Goal: Task Accomplishment & Management: Use online tool/utility

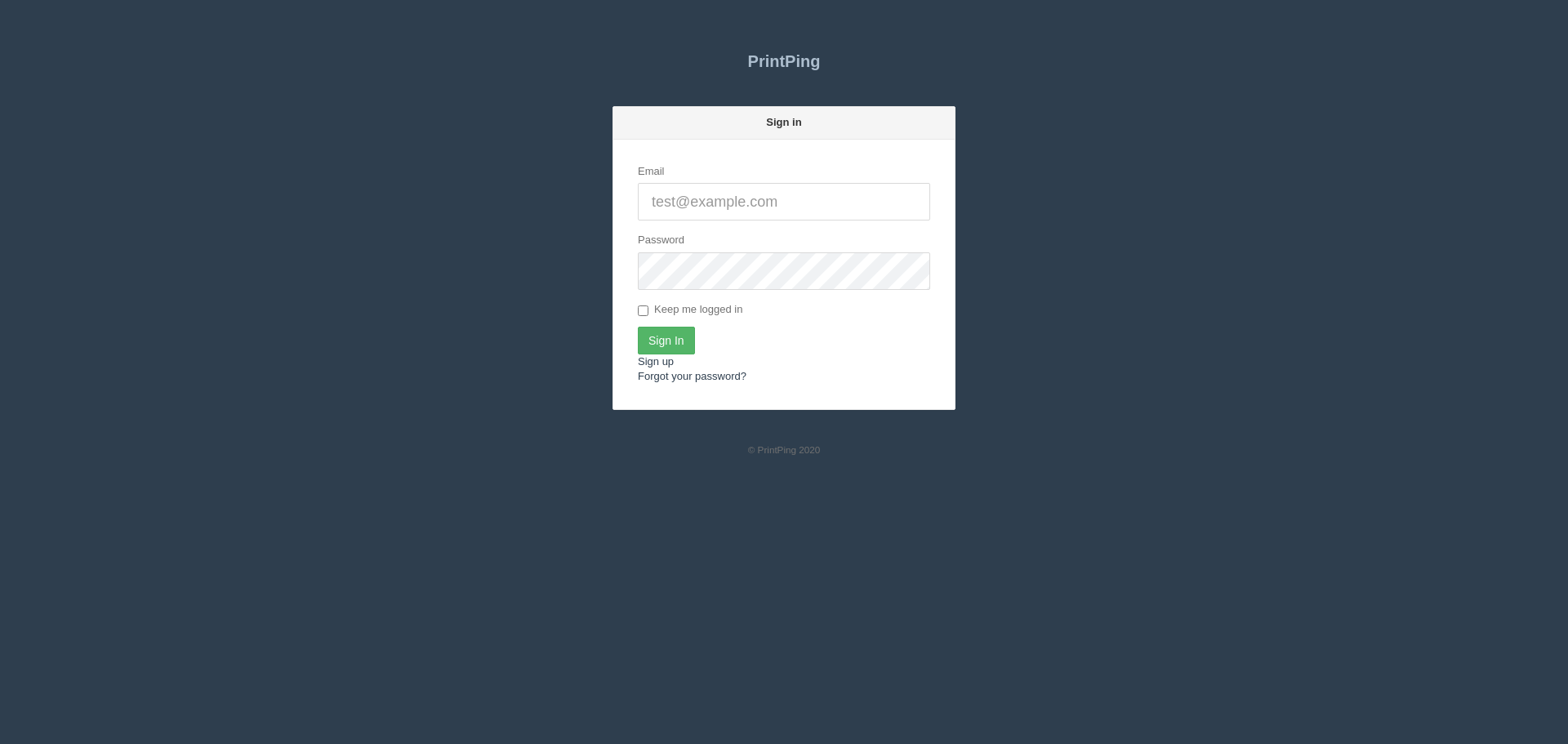
type input "[PERSON_NAME][EMAIL_ADDRESS][DOMAIN_NAME]"
click at [674, 336] on input "Sign In" at bounding box center [666, 340] width 57 height 28
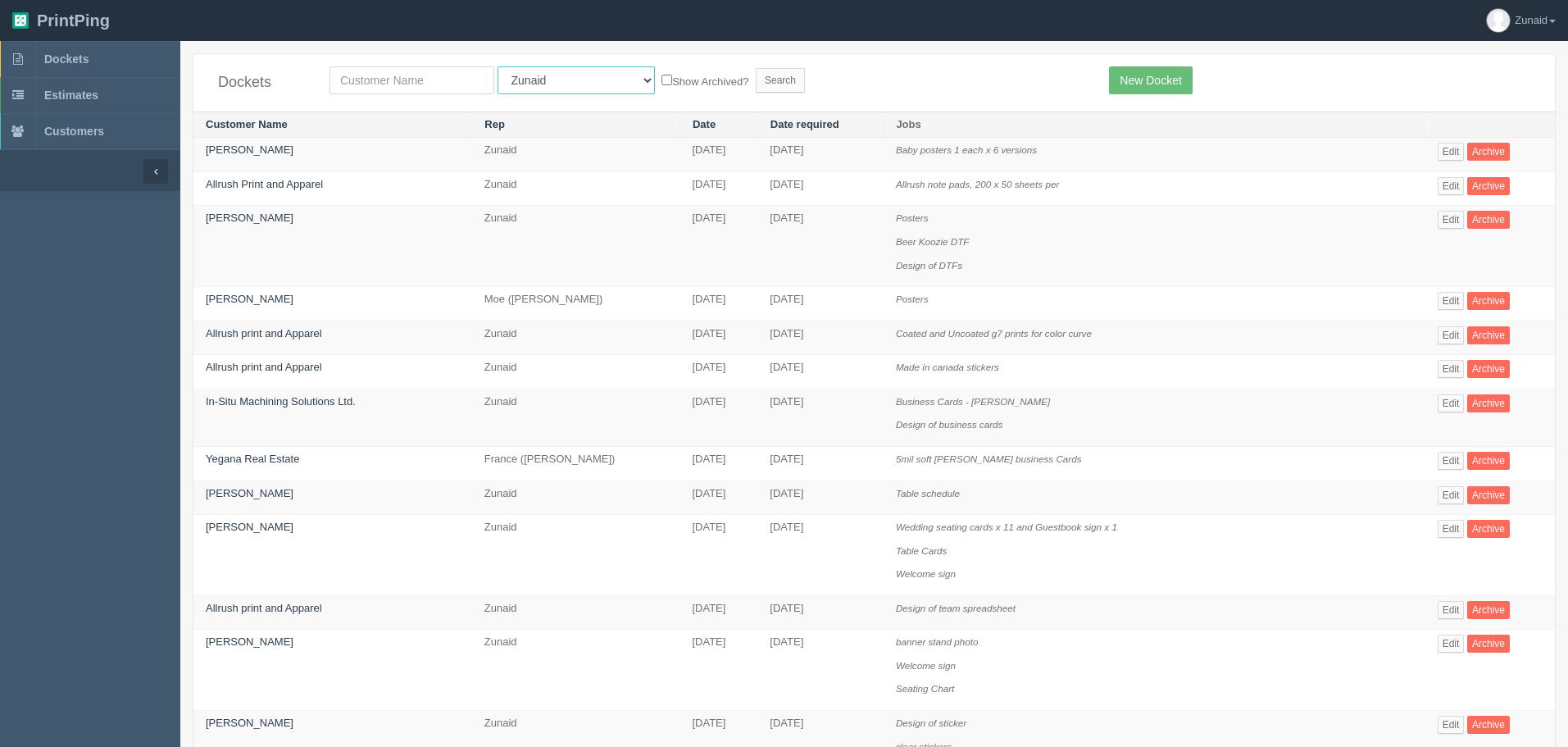
click at [547, 87] on select "All Users [PERSON_NAME] Test 1 [PERSON_NAME] [PERSON_NAME] [PERSON_NAME] France…" at bounding box center [576, 80] width 157 height 28
select select "33"
click at [497, 67] on select "All Users [PERSON_NAME] Test 1 [PERSON_NAME] [PERSON_NAME] [PERSON_NAME] France…" at bounding box center [576, 80] width 157 height 28
click at [451, 83] on input "text" at bounding box center [411, 80] width 165 height 28
type input "big sky"
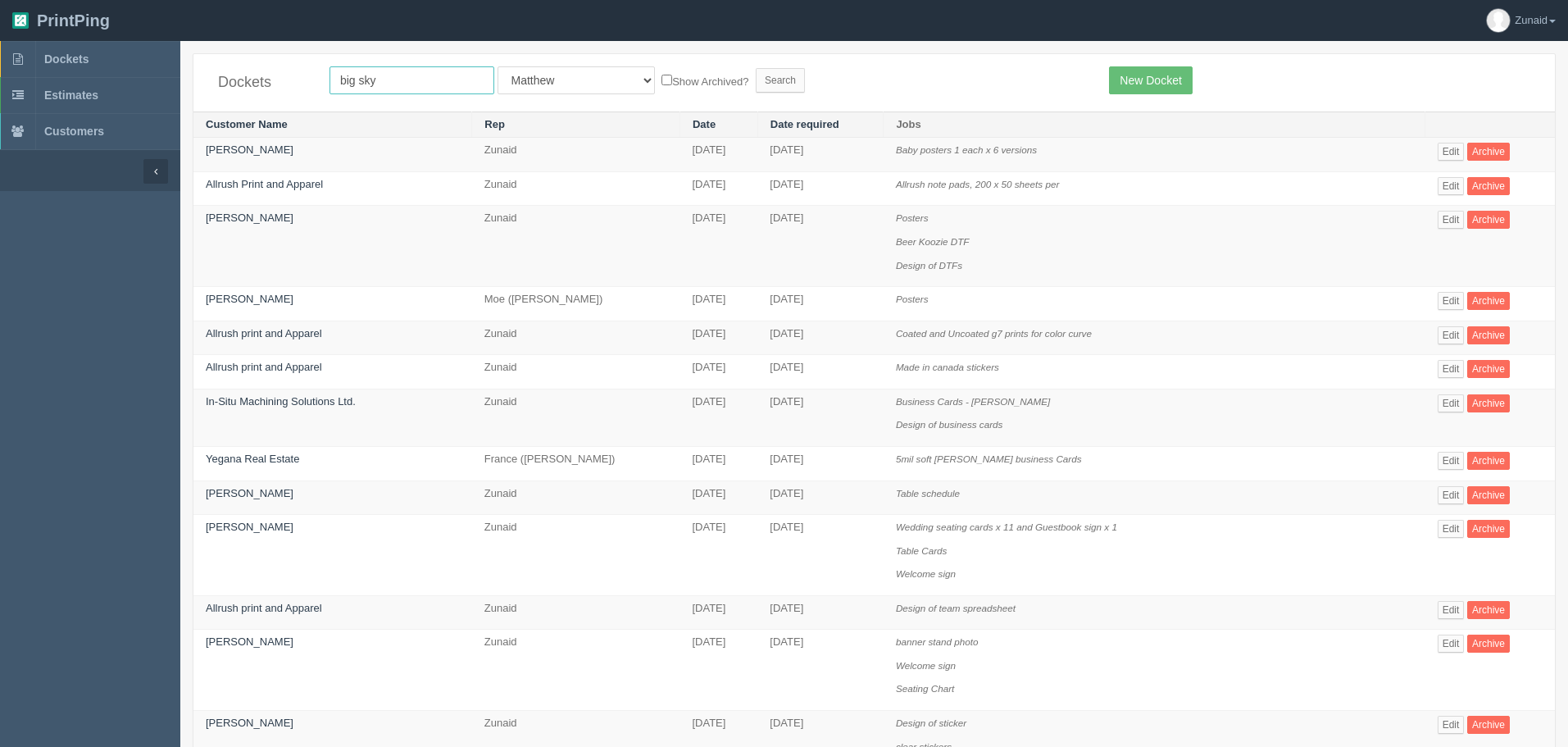
click at [756, 68] on input "Search" at bounding box center [780, 80] width 49 height 24
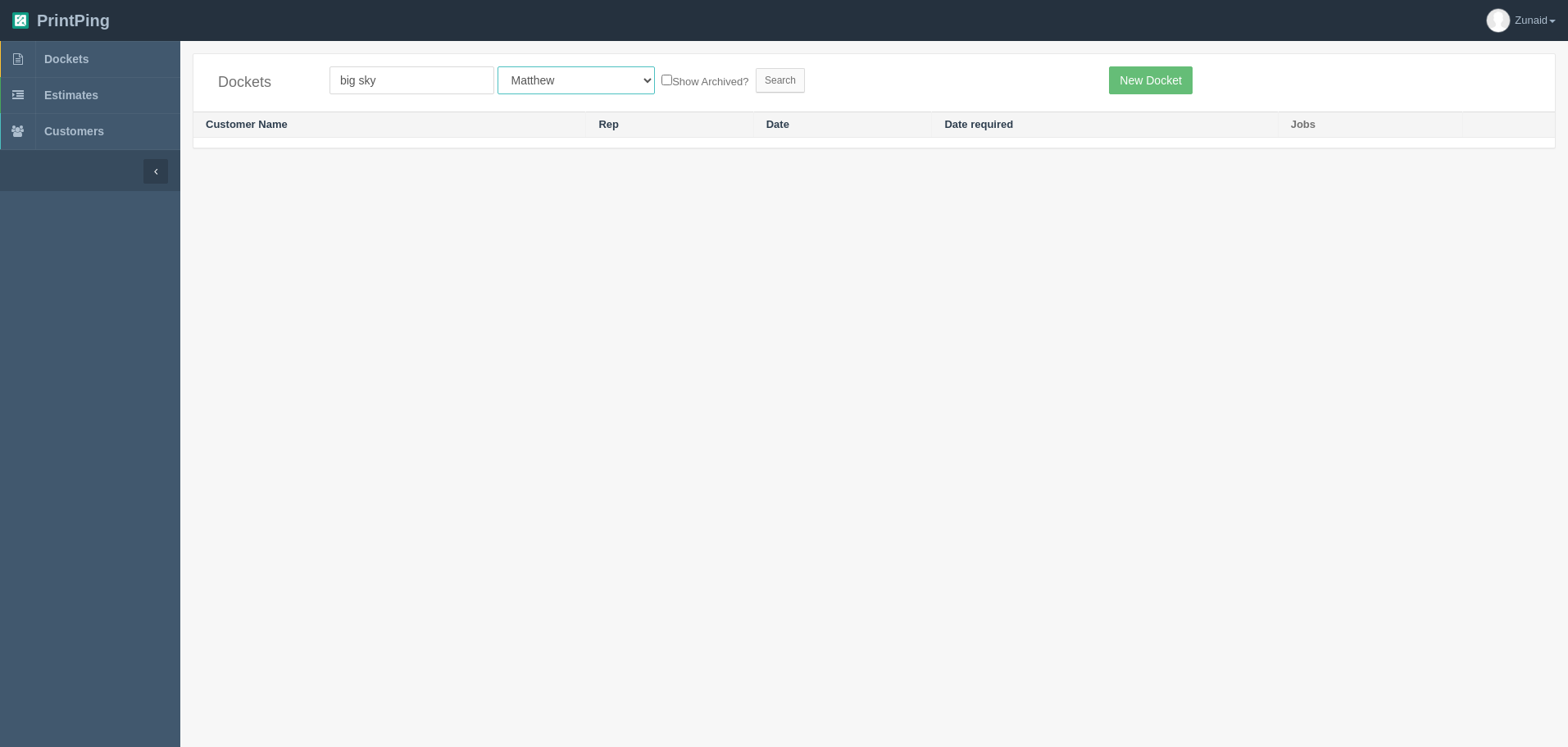
click at [520, 77] on select "All Users Ali Ali Test 1 Aly Amy Ankit Arif Brandon Dan France Greg Jim Mark Ma…" at bounding box center [576, 80] width 157 height 28
select select "8"
click at [497, 67] on select "All Users Ali Ali Test 1 Aly Amy Ankit Arif Brandon Dan France Greg Jim Mark Ma…" at bounding box center [576, 80] width 157 height 28
click at [756, 79] on input "Search" at bounding box center [780, 80] width 49 height 24
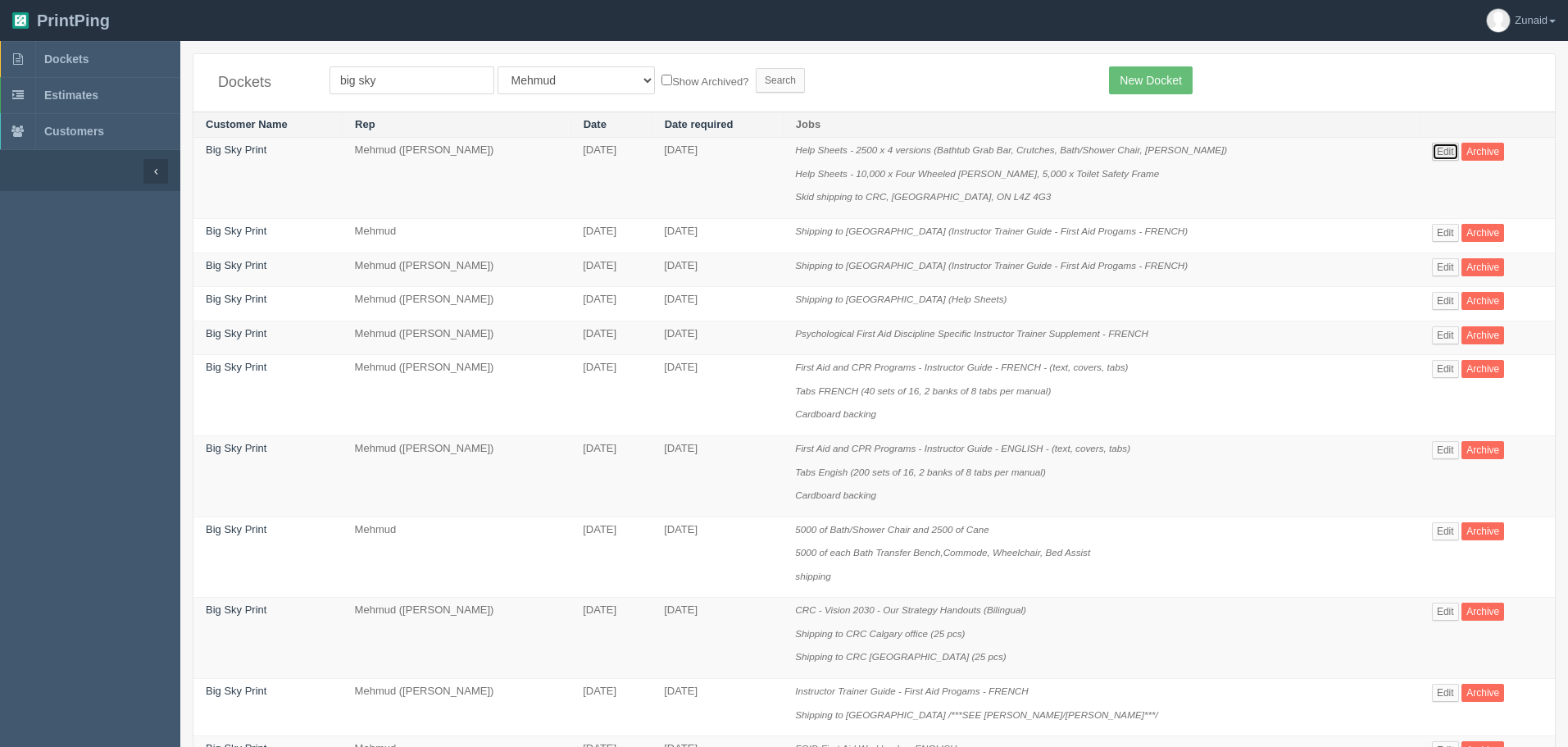
click at [1431, 144] on link "Edit" at bounding box center [1445, 151] width 27 height 18
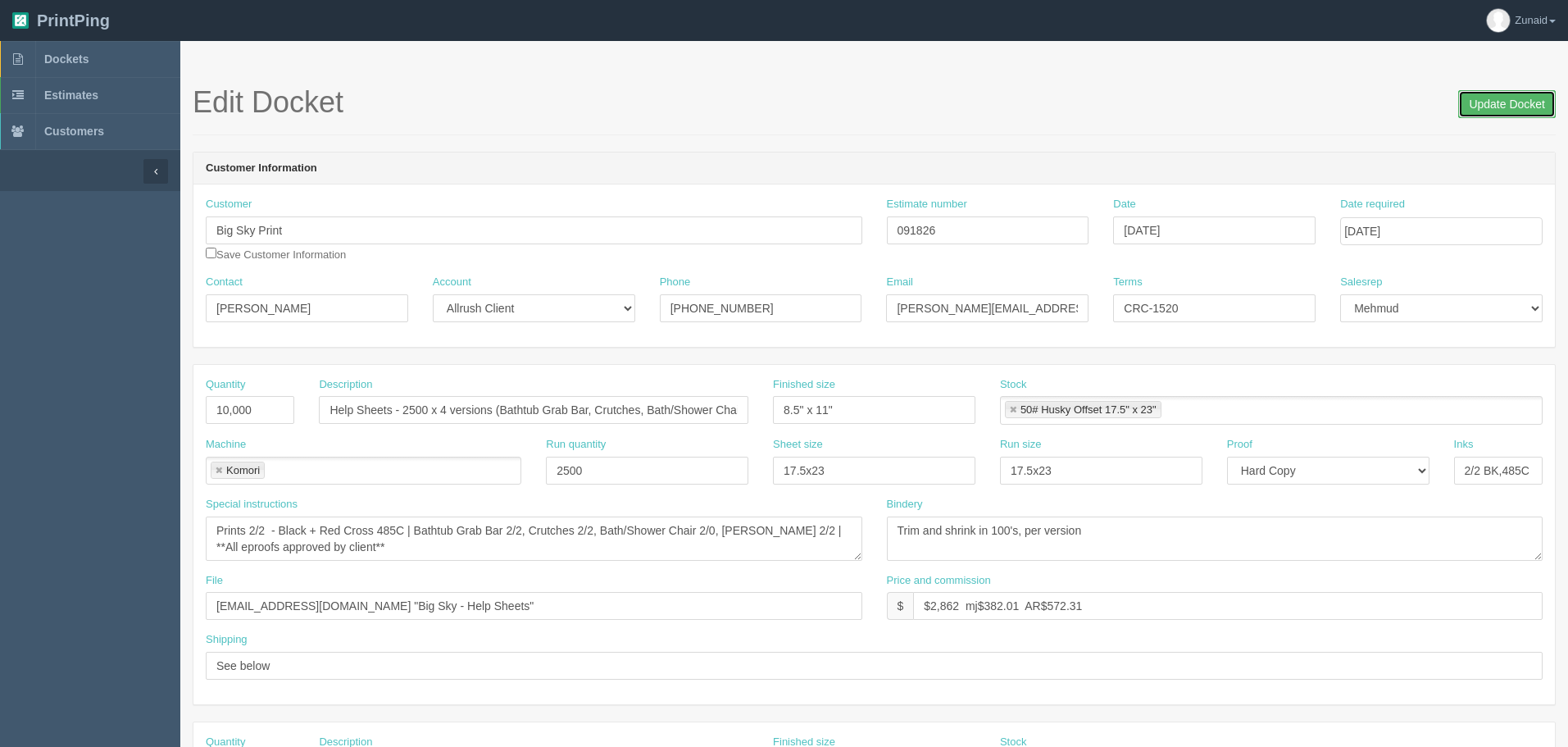
click at [1467, 108] on input "Update Docket" at bounding box center [1507, 104] width 97 height 28
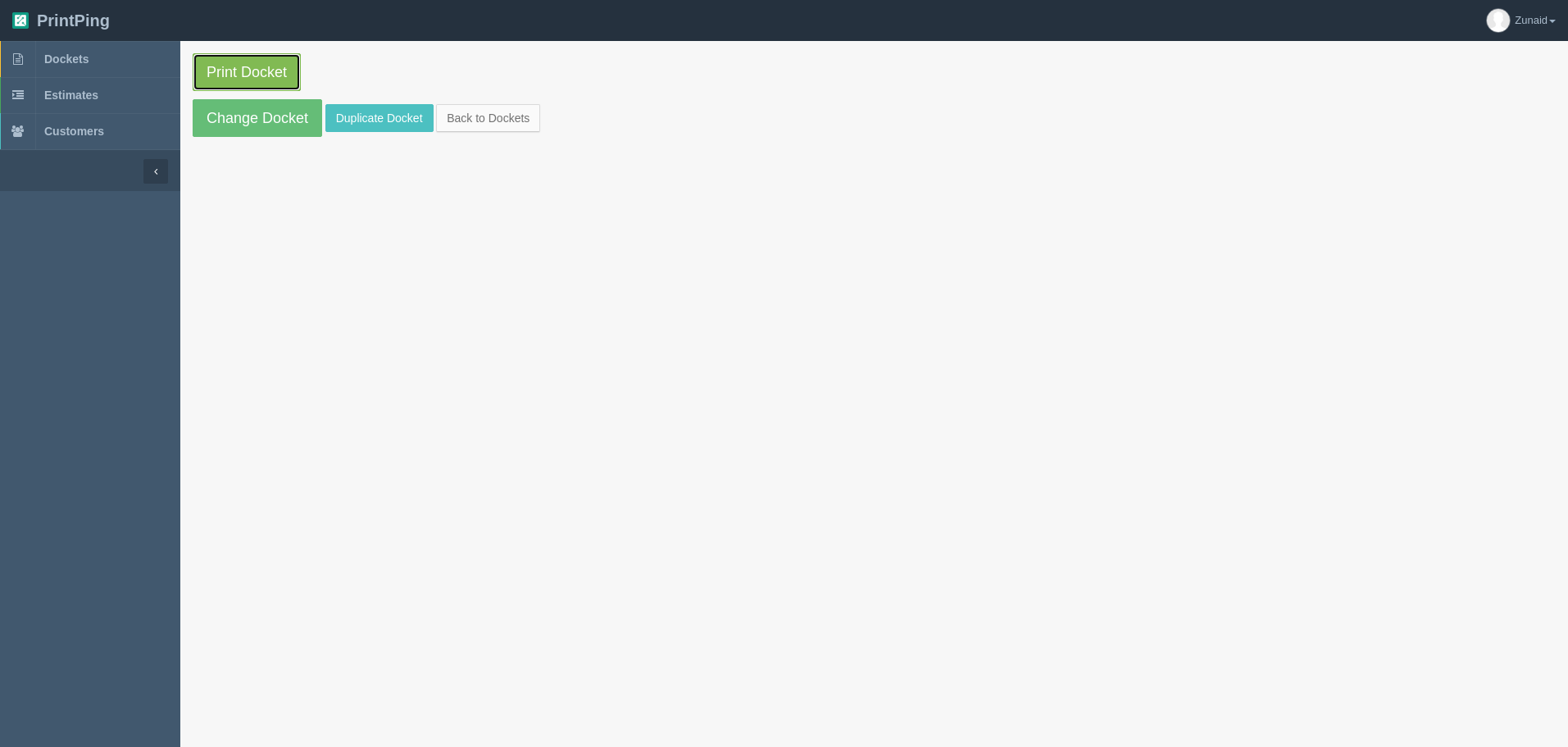
click at [253, 78] on link "Print Docket" at bounding box center [246, 72] width 108 height 38
